Goal: Use online tool/utility: Utilize a website feature to perform a specific function

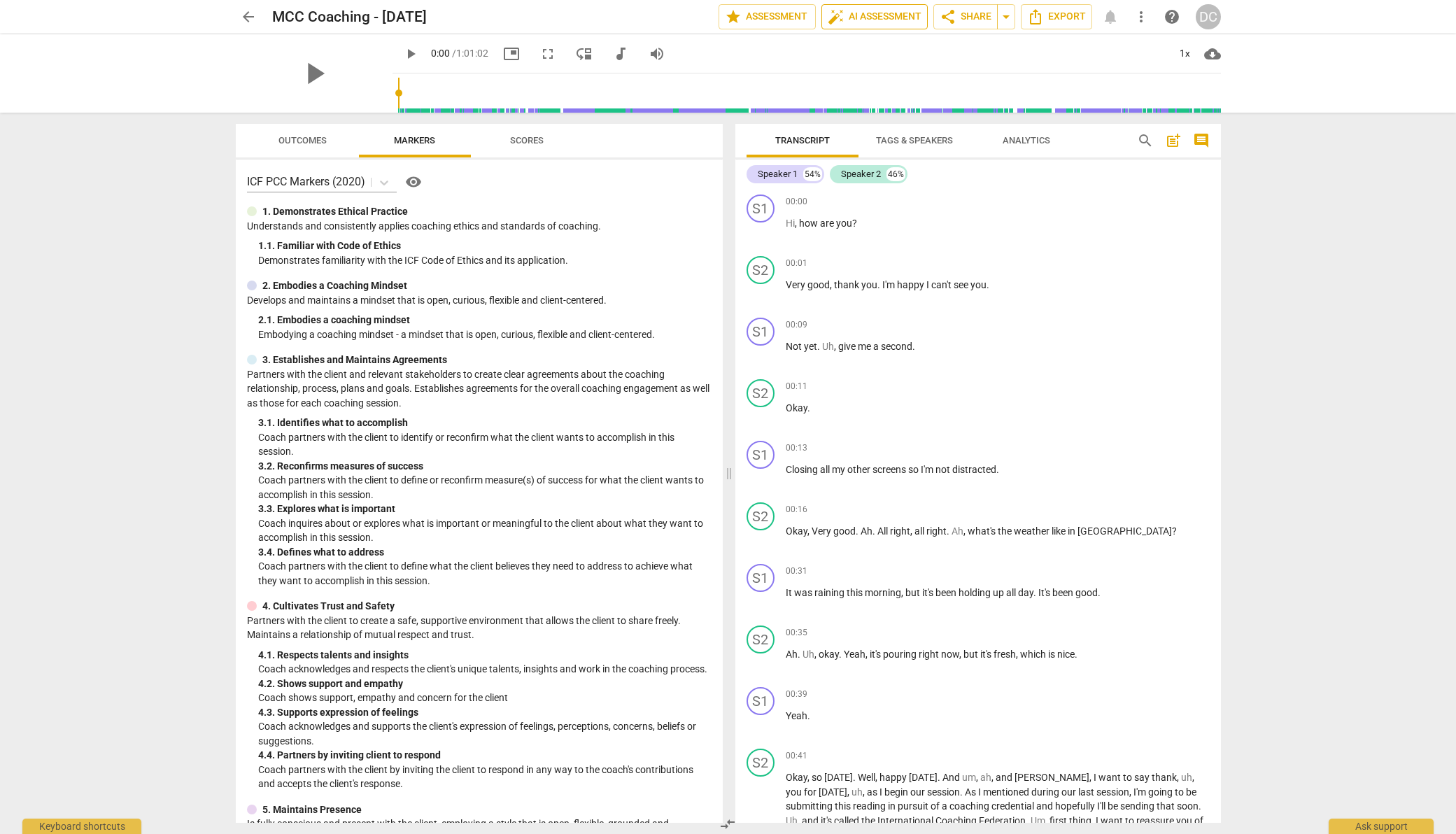
click at [898, 15] on span "auto_fix_high AI Assessment" at bounding box center [874, 17] width 94 height 17
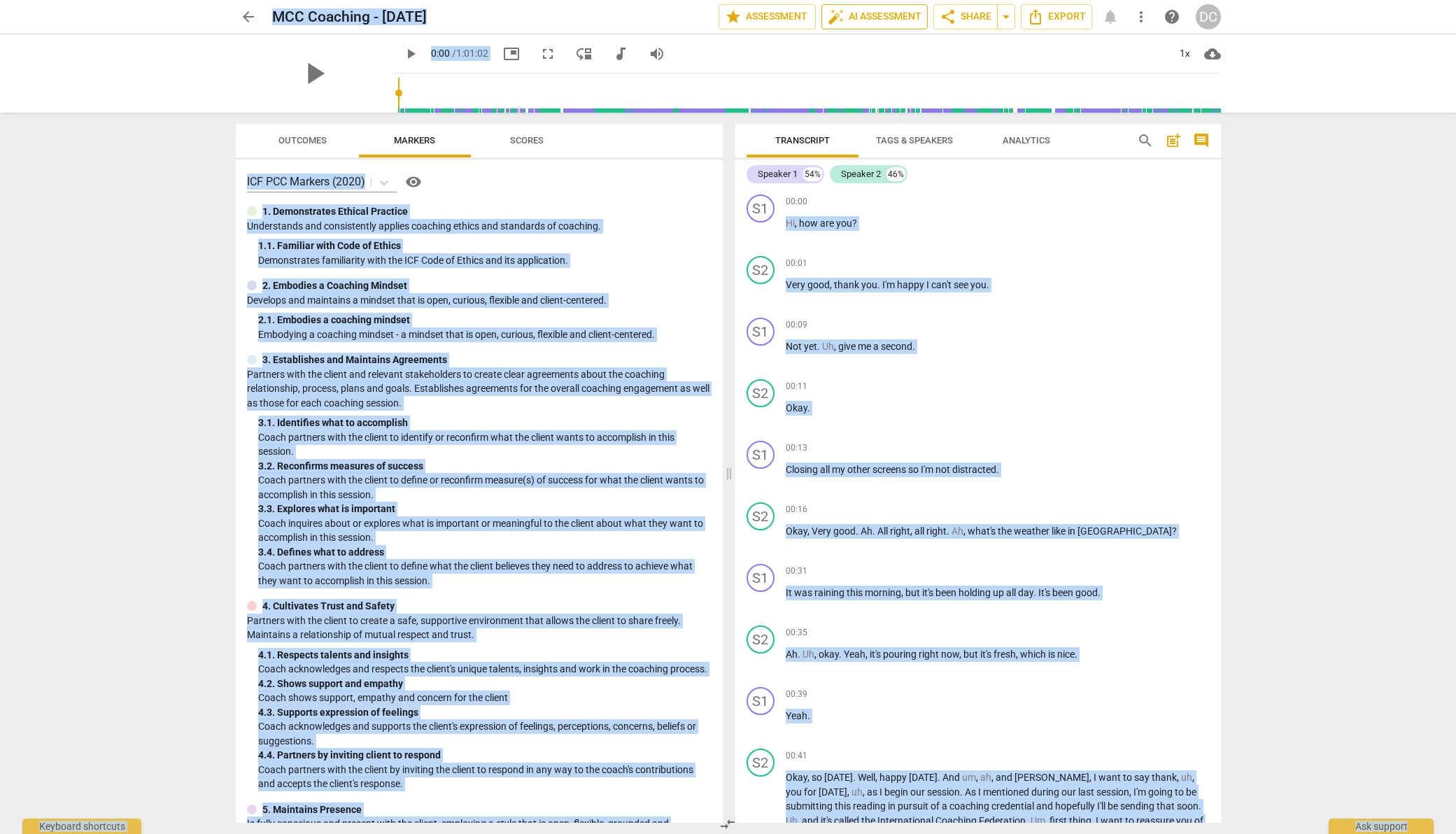
click at [897, 17] on span "auto_fix_high AI Assessment" at bounding box center [874, 17] width 94 height 17
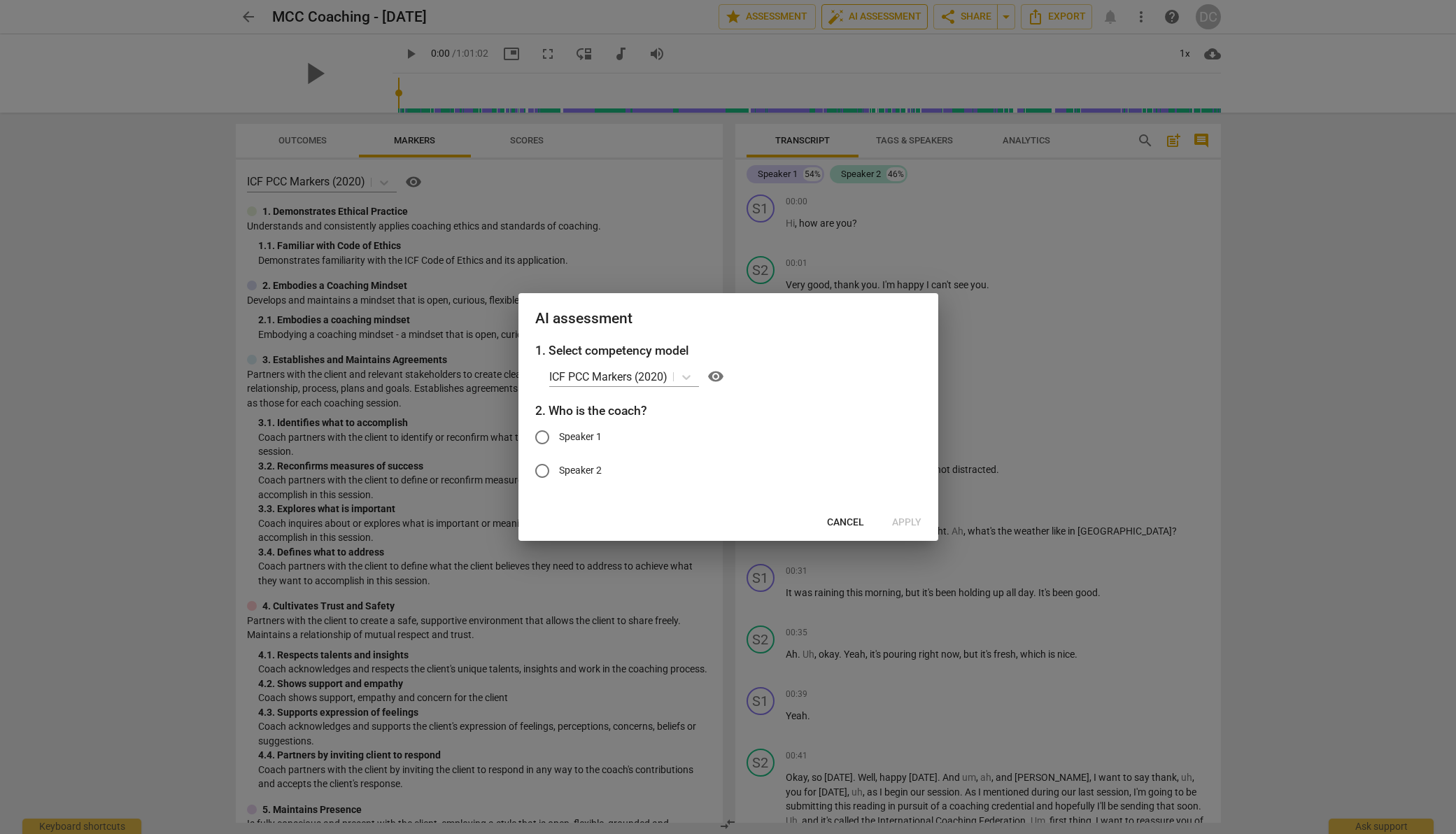
click at [897, 17] on div at bounding box center [728, 417] width 1456 height 834
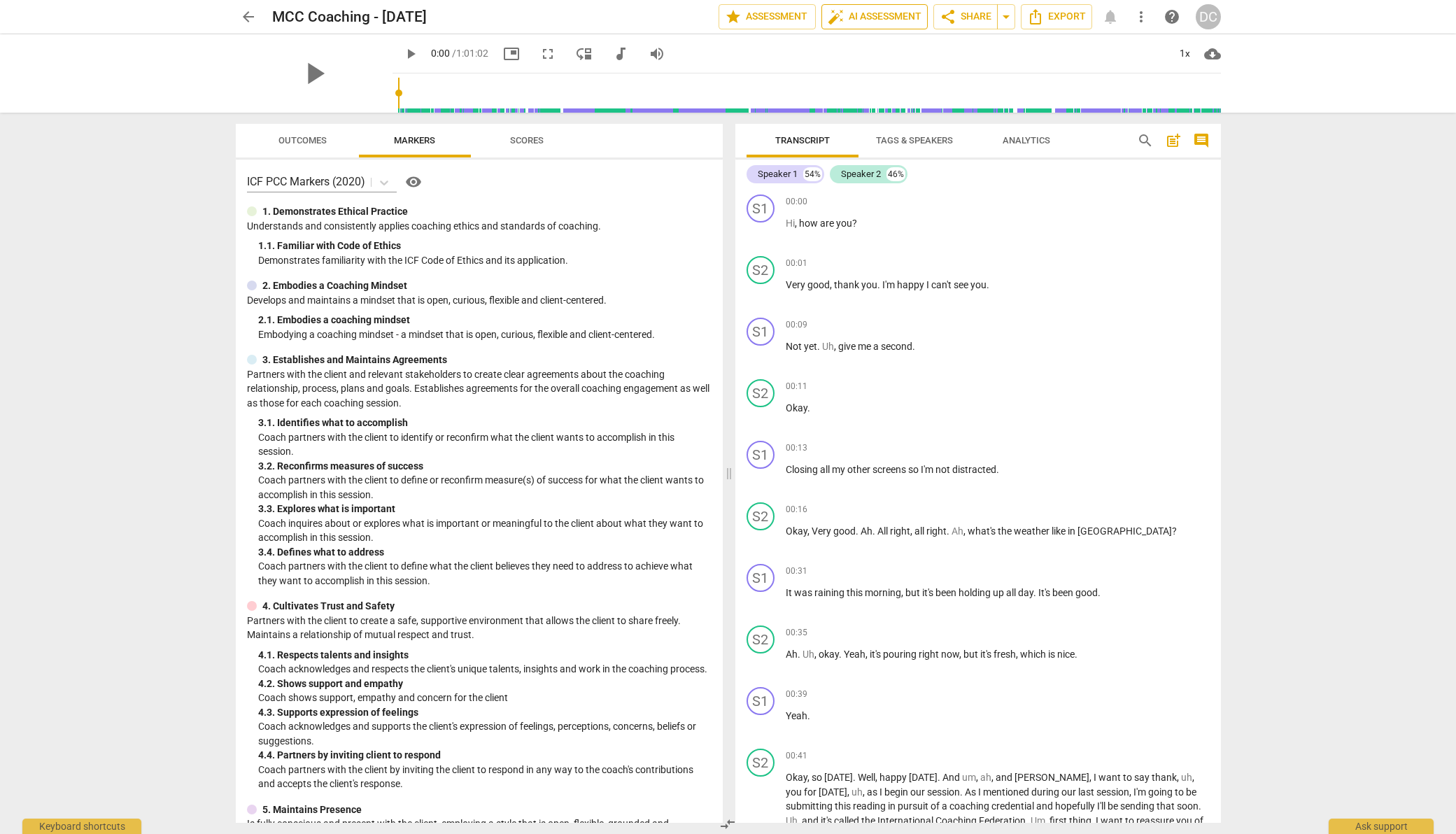
click at [897, 17] on span "auto_fix_high AI Assessment" at bounding box center [874, 17] width 94 height 17
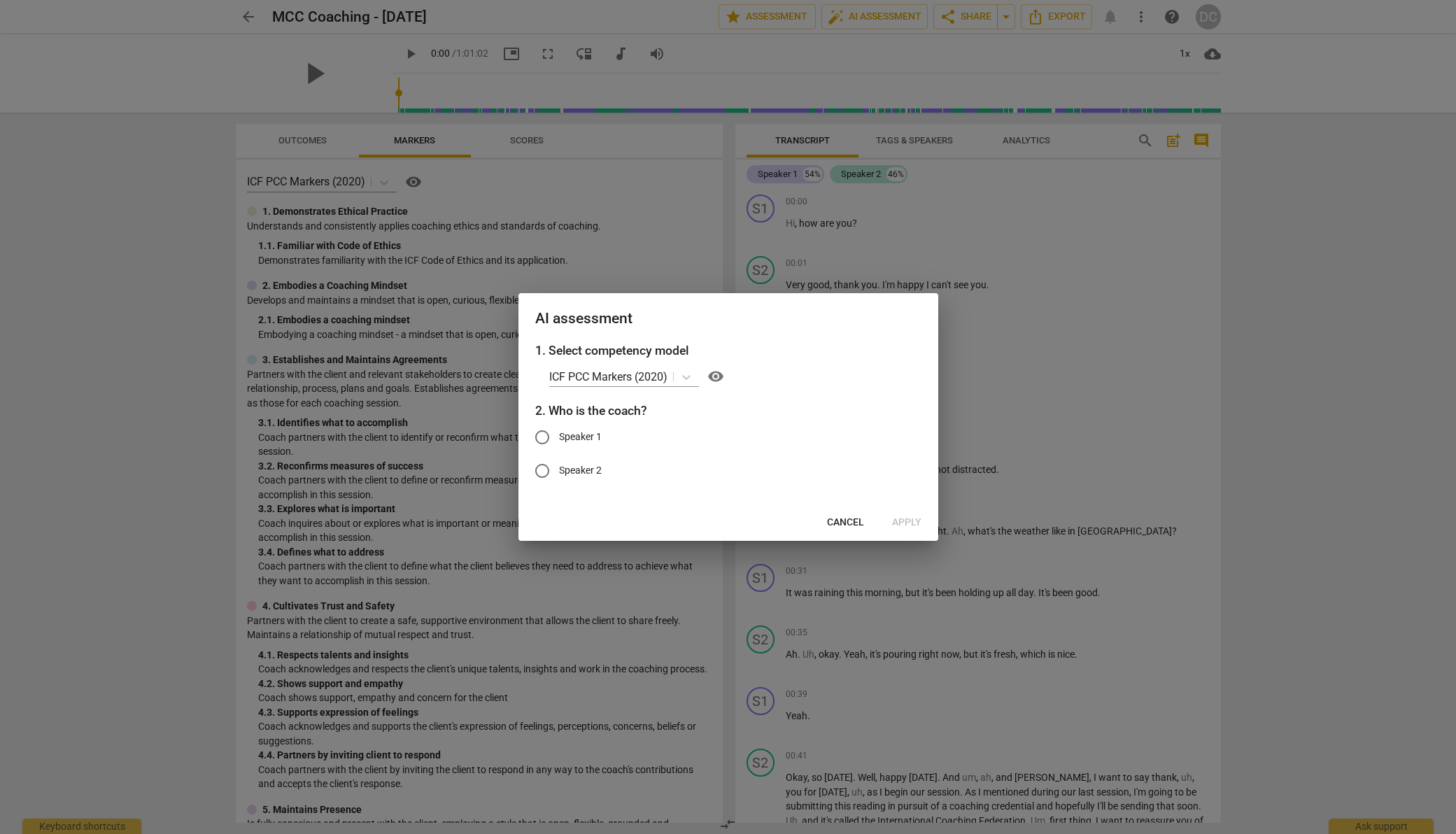
click at [1157, 423] on div at bounding box center [728, 417] width 1456 height 834
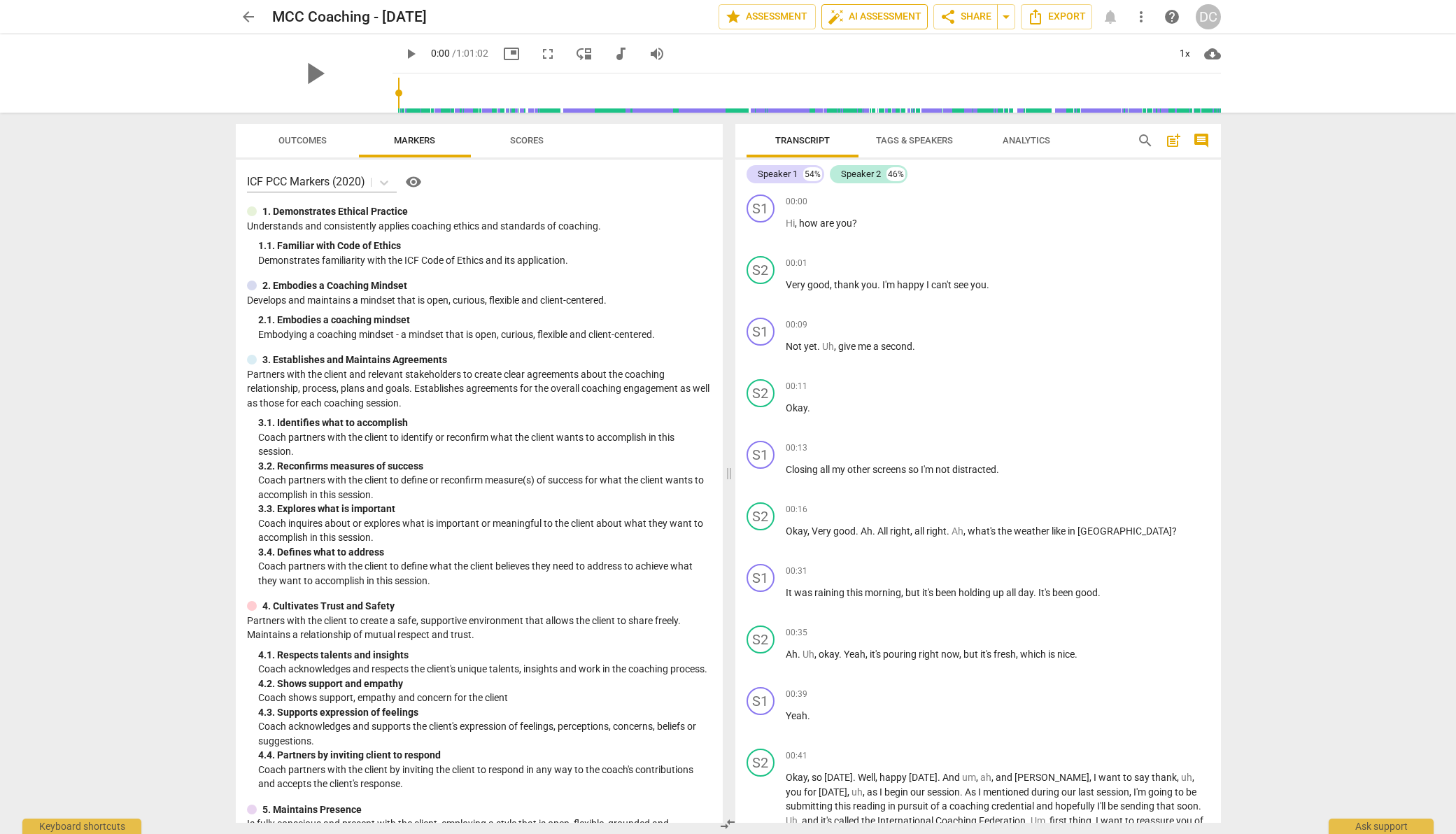
click at [889, 17] on span "auto_fix_high AI Assessment" at bounding box center [874, 17] width 94 height 17
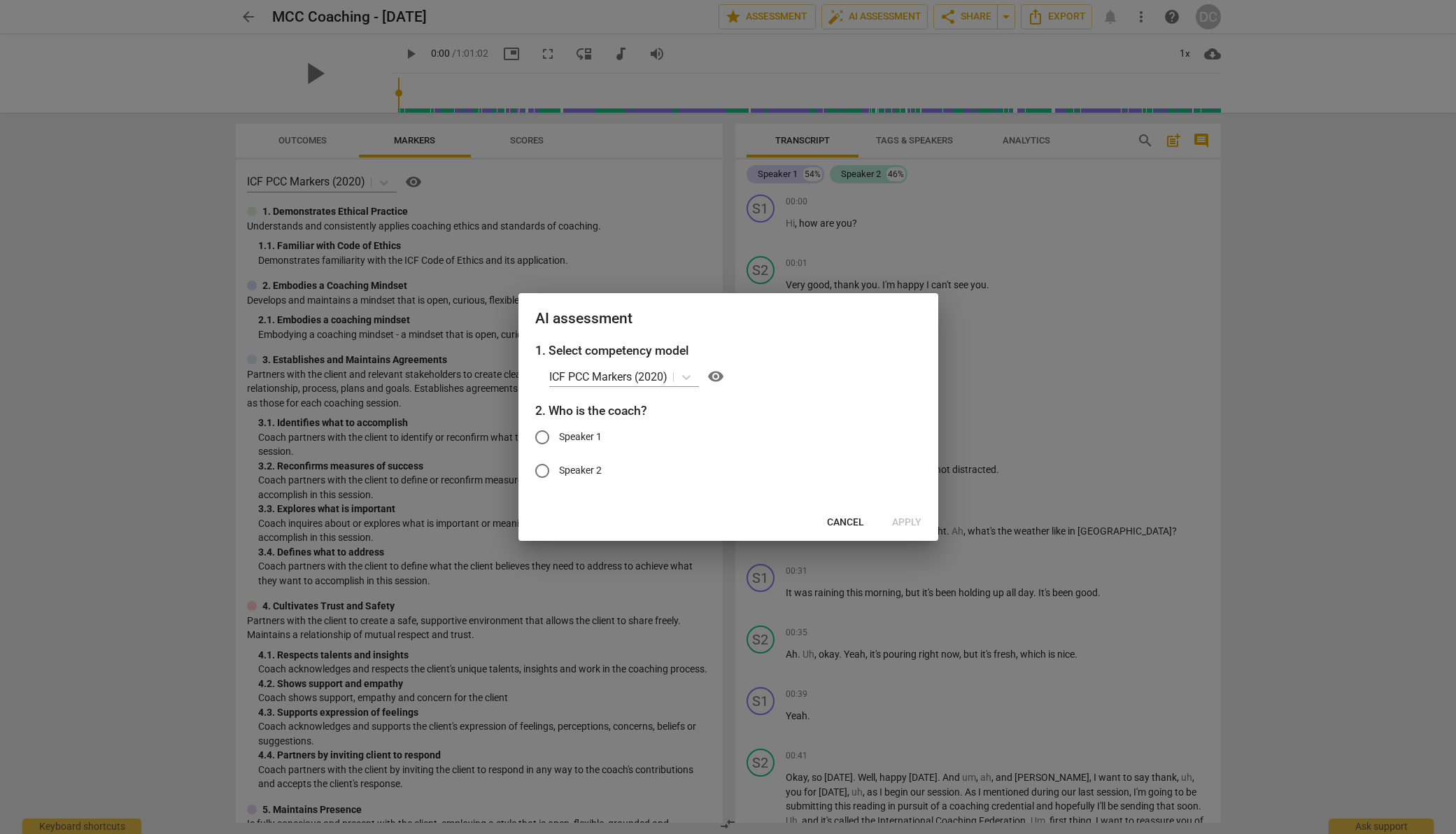
click at [567, 467] on span "Speaker 2" at bounding box center [580, 470] width 43 height 15
click at [559, 467] on input "Speaker 2" at bounding box center [542, 471] width 33 height 33
radio input "true"
click at [901, 520] on span "Apply" at bounding box center [907, 523] width 29 height 14
